Goal: Check status

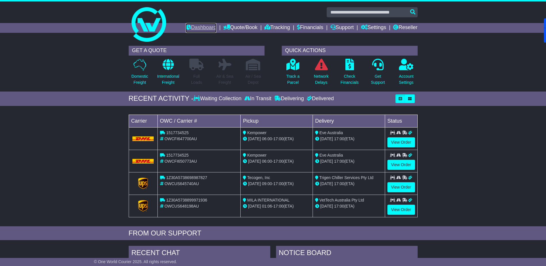
click at [194, 28] on link "Dashboard" at bounding box center [201, 28] width 31 height 10
